Goal: Transaction & Acquisition: Purchase product/service

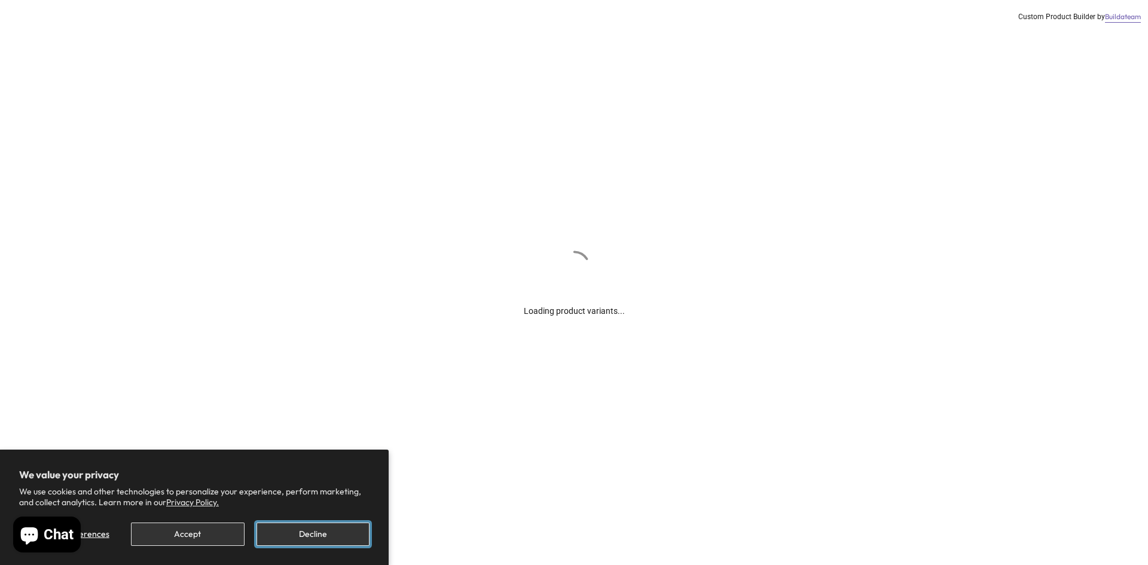
click at [282, 532] on button "Decline" at bounding box center [313, 534] width 113 height 23
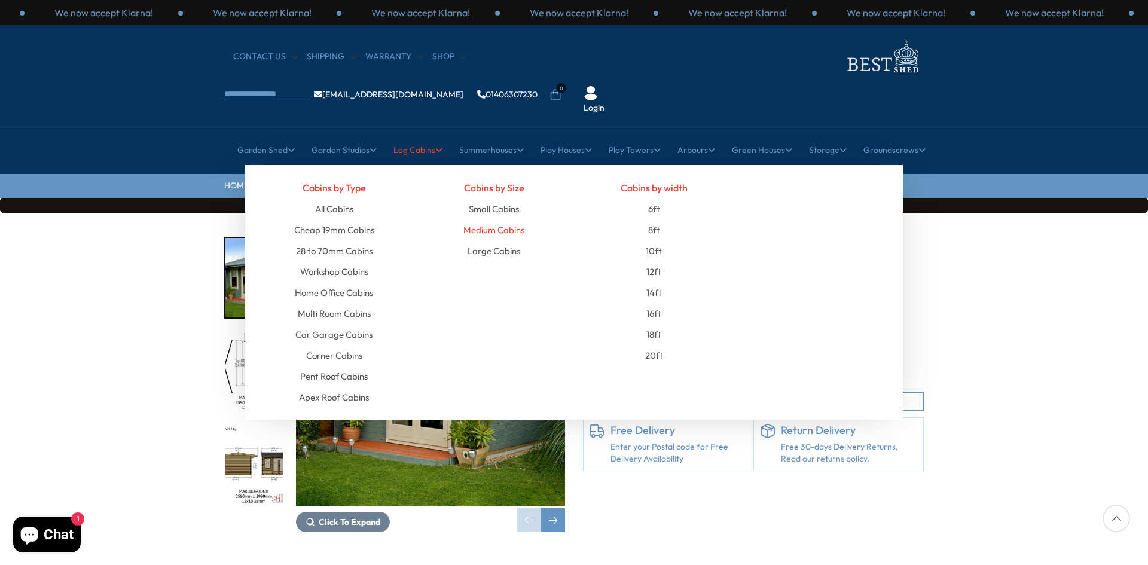
click at [494, 220] on link "Medium Cabins" at bounding box center [494, 230] width 61 height 21
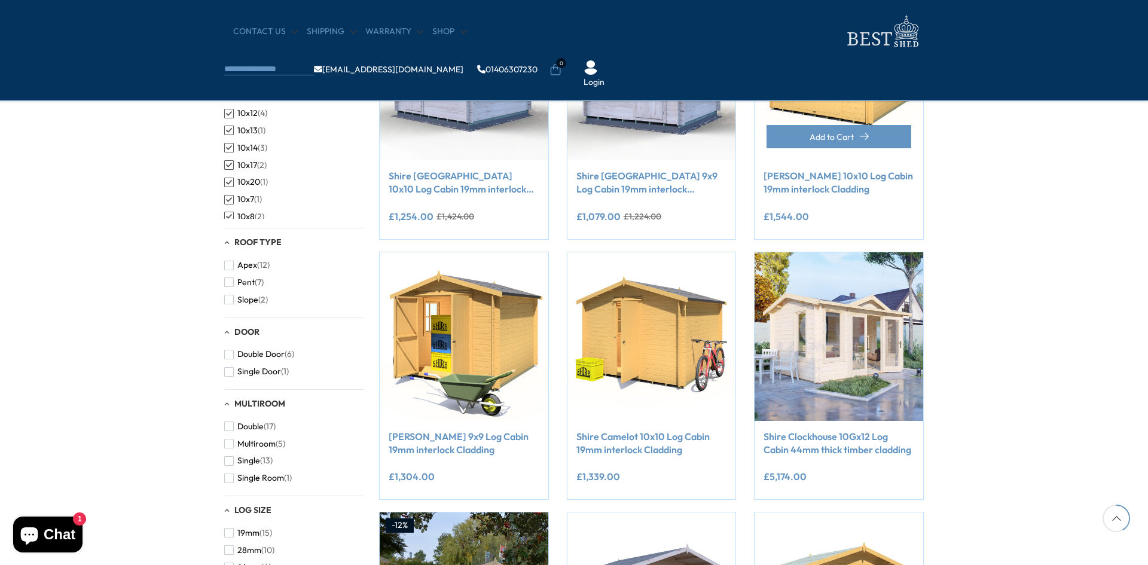
scroll to position [598, 0]
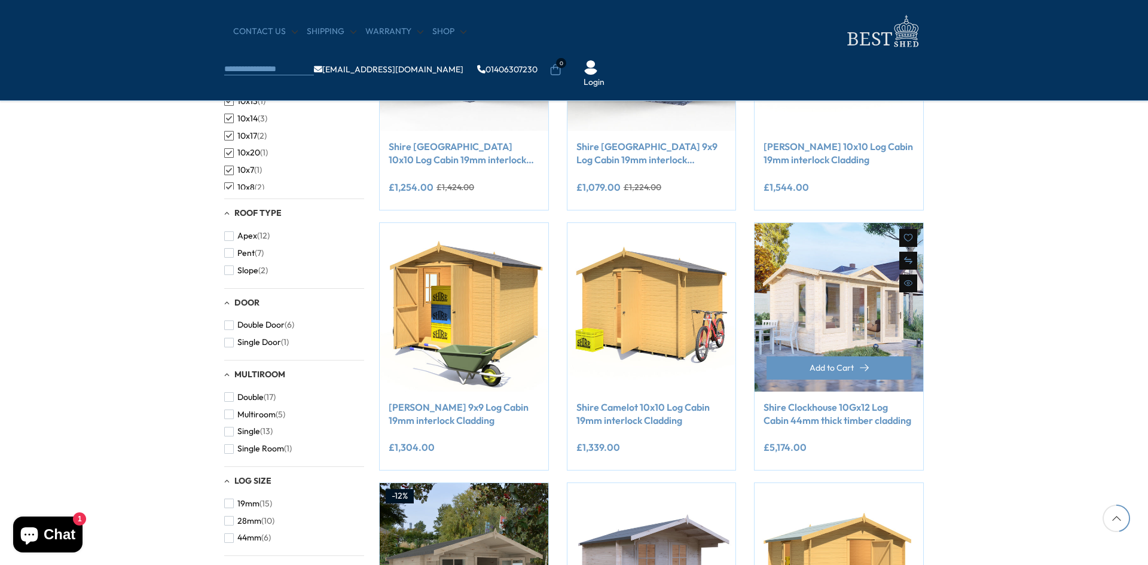
click at [861, 412] on link "Shire Clockhouse 10Gx12 Log Cabin 44mm thick timber cladding" at bounding box center [839, 414] width 151 height 27
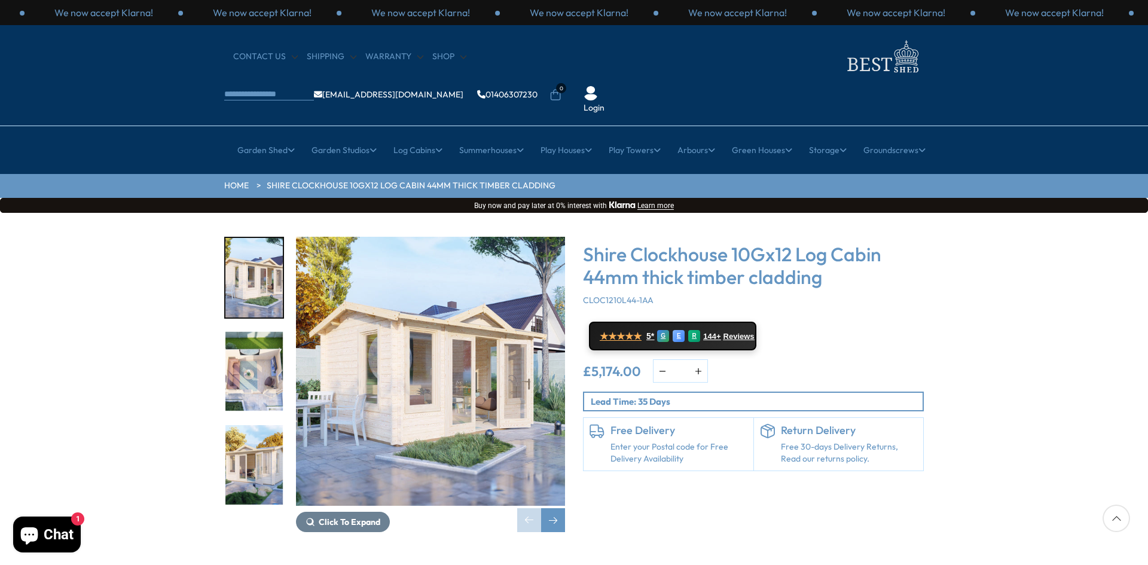
click at [438, 311] on img "1 / 5" at bounding box center [430, 371] width 269 height 269
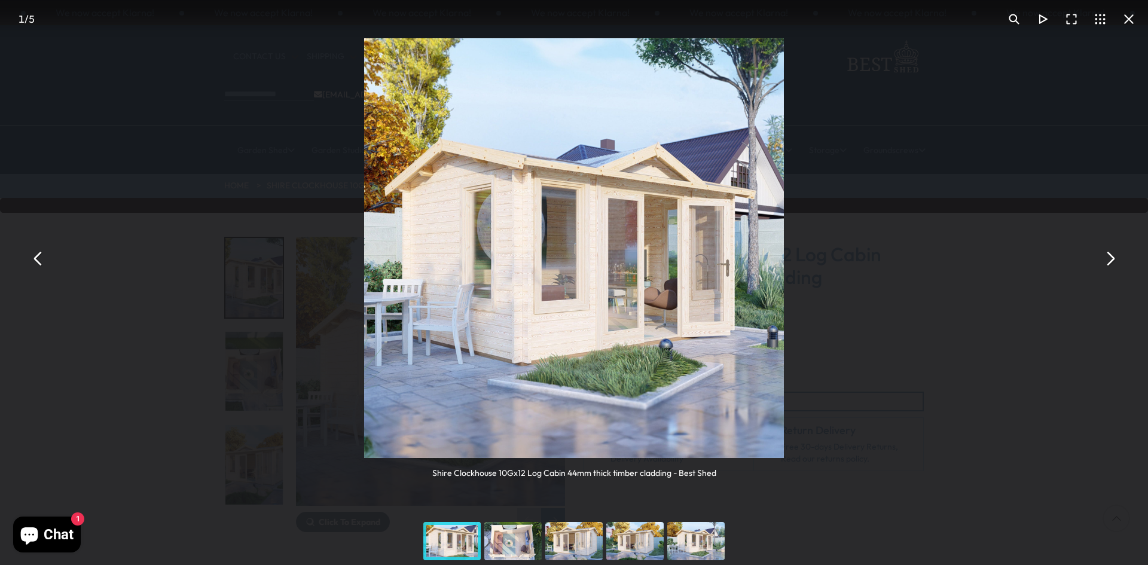
click at [1114, 262] on button "You can close this modal content with the ESC key" at bounding box center [1110, 259] width 29 height 29
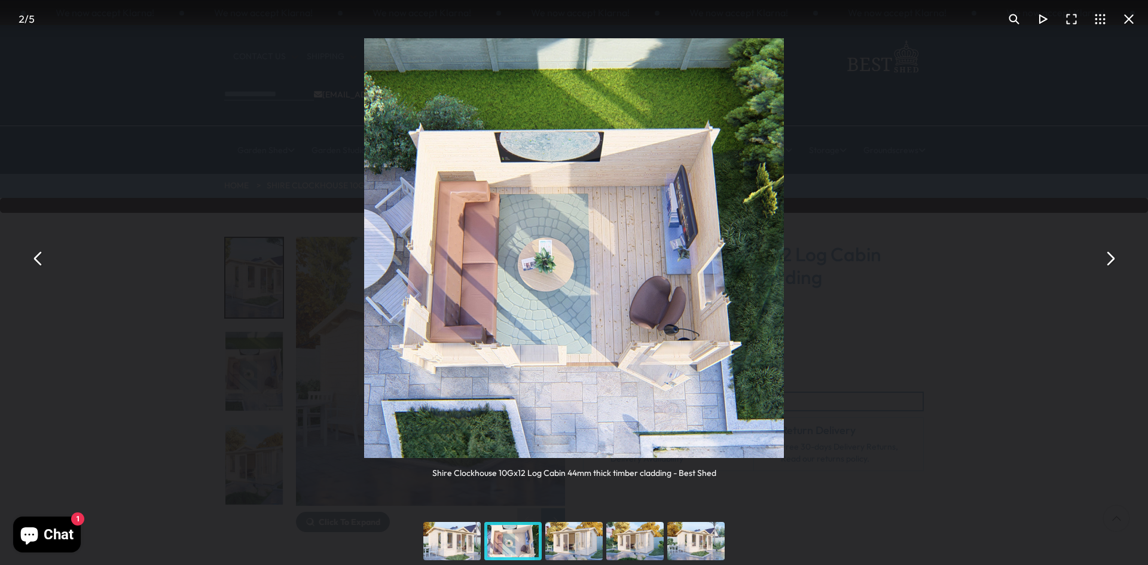
click at [1114, 262] on button "You can close this modal content with the ESC key" at bounding box center [1110, 259] width 29 height 29
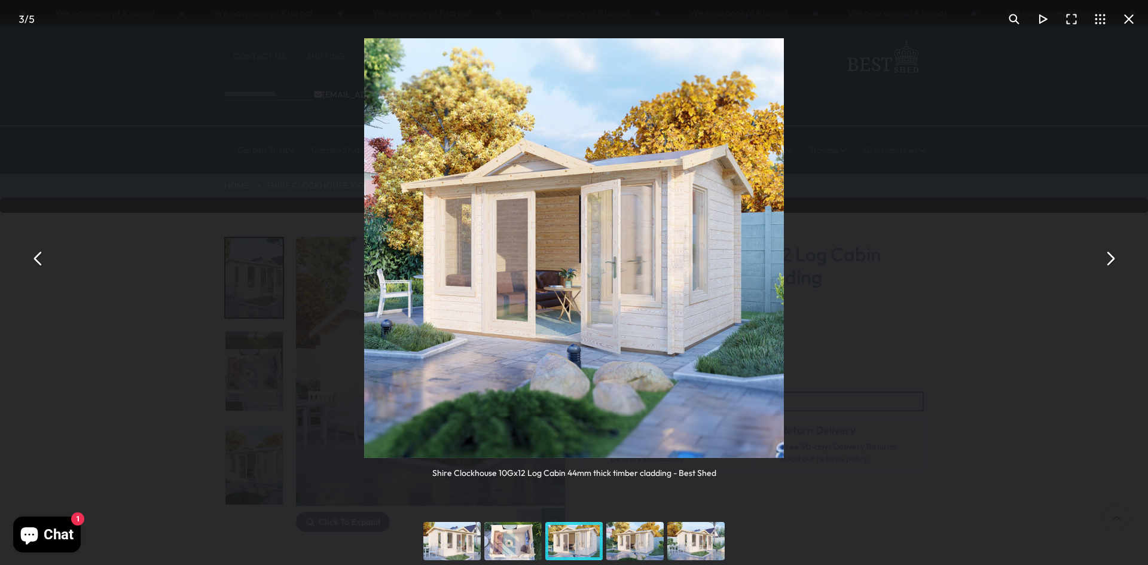
click at [1114, 262] on button "You can close this modal content with the ESC key" at bounding box center [1110, 259] width 29 height 29
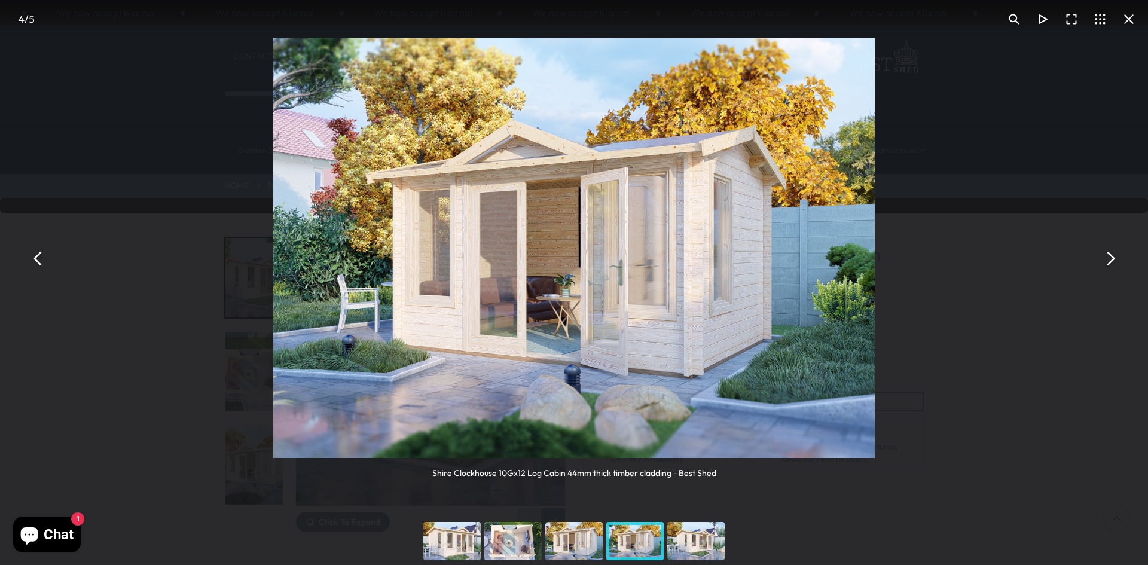
click at [1114, 262] on button "You can close this modal content with the ESC key" at bounding box center [1110, 259] width 29 height 29
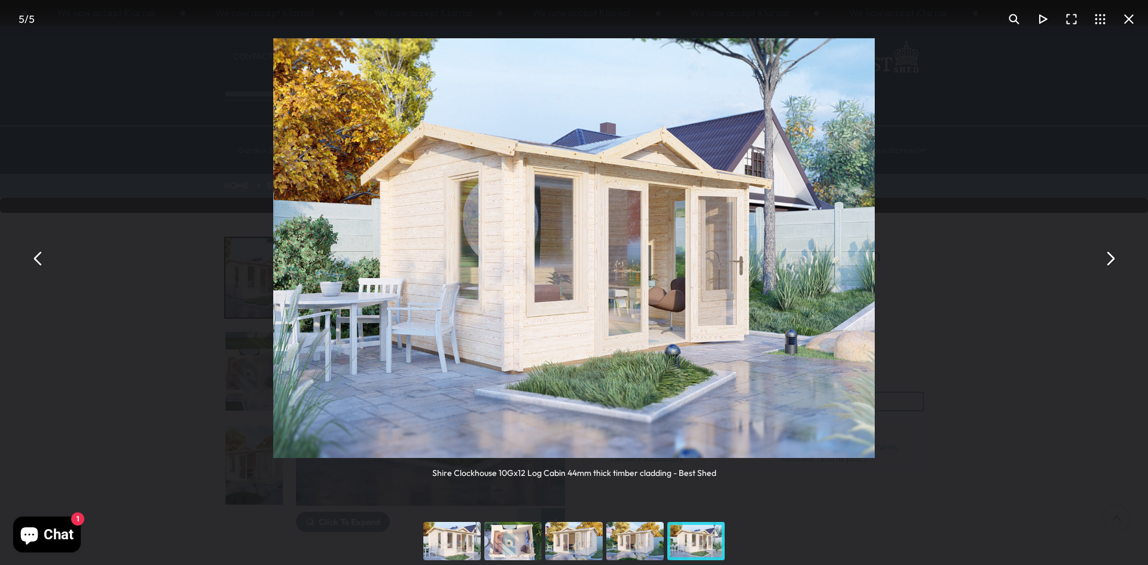
click at [1114, 263] on button "You can close this modal content with the ESC key" at bounding box center [1110, 259] width 29 height 29
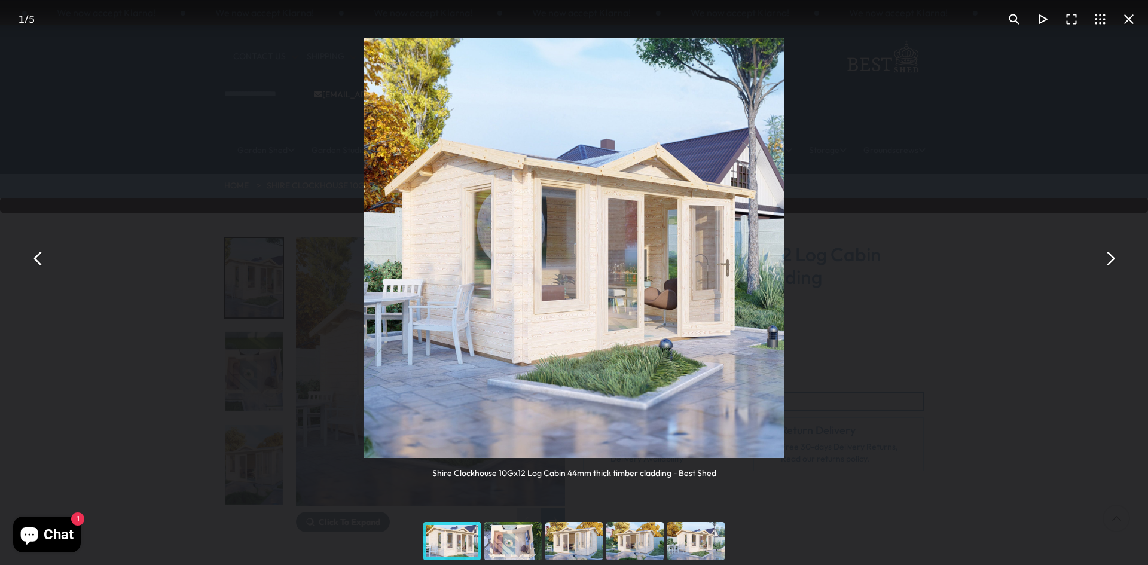
click at [1114, 263] on button "You can close this modal content with the ESC key" at bounding box center [1110, 259] width 29 height 29
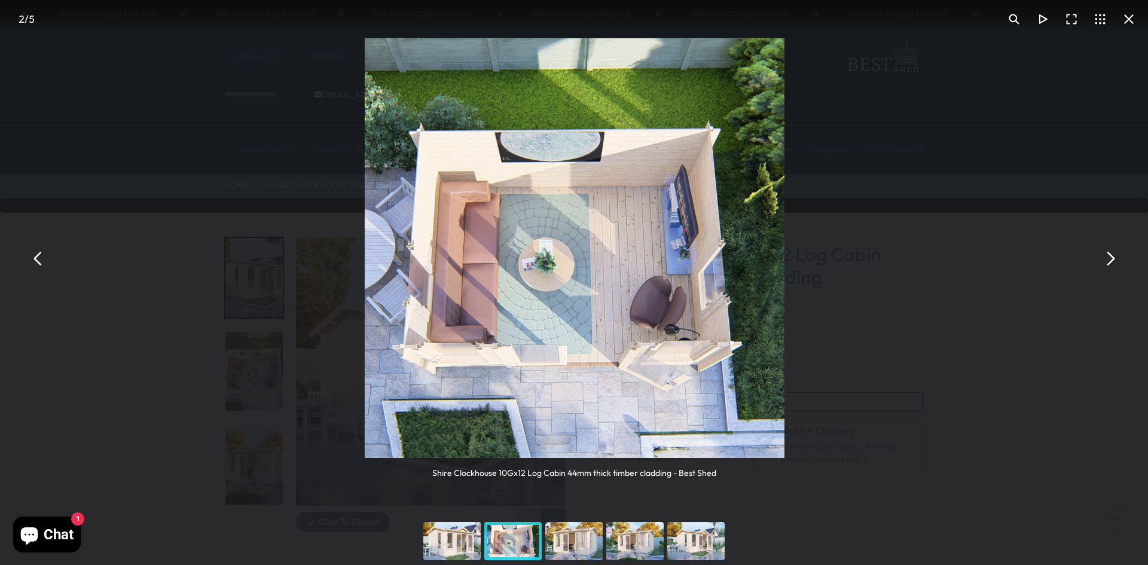
click at [1114, 263] on button "You can close this modal content with the ESC key" at bounding box center [1110, 259] width 29 height 29
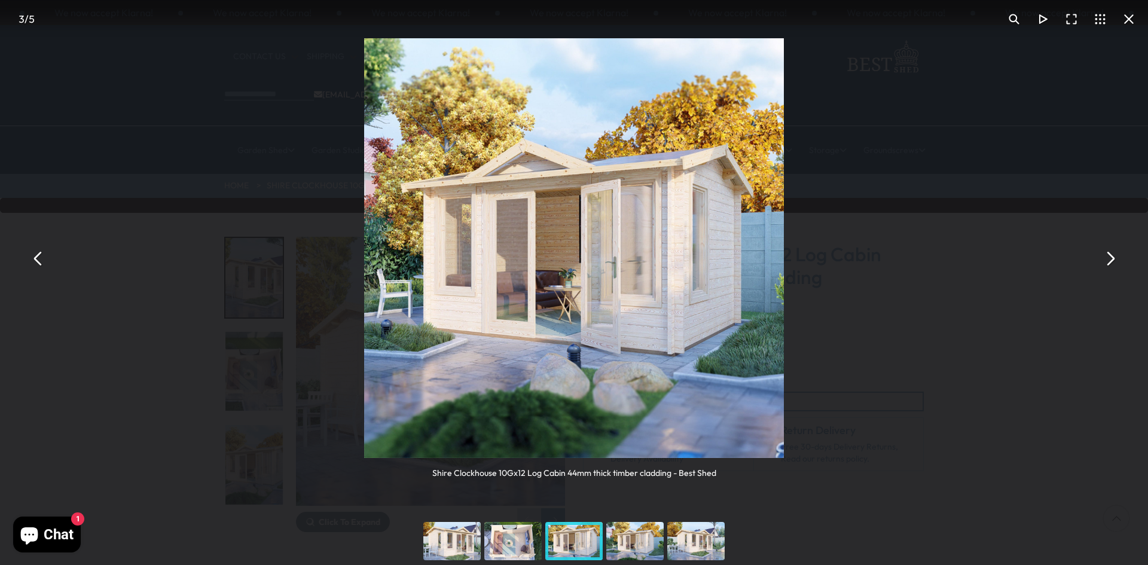
click at [1141, 32] on div "You can close this modal content with the ESC key" at bounding box center [1072, 19] width 144 height 29
